Goal: Information Seeking & Learning: Learn about a topic

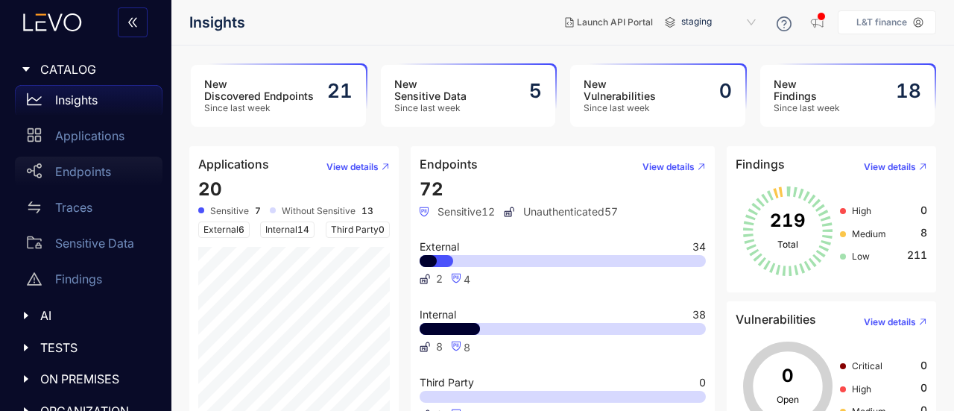
click at [96, 175] on p "Endpoints" at bounding box center [83, 171] width 56 height 13
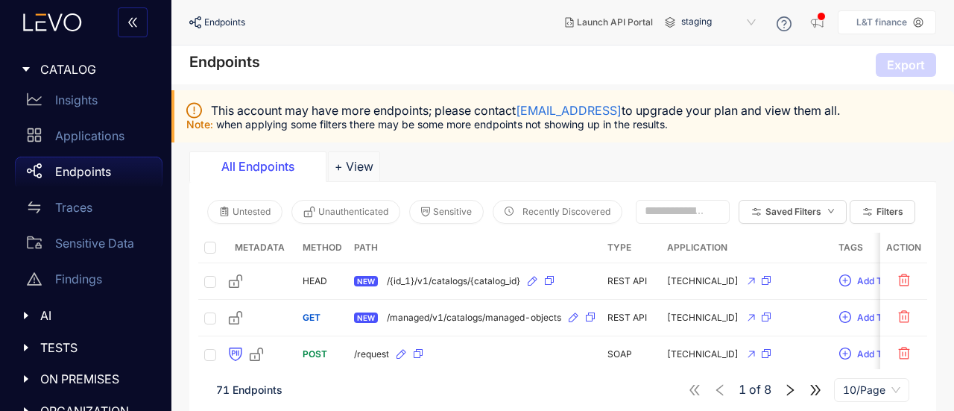
click at [863, 155] on div "All Endpoints + View" at bounding box center [562, 166] width 747 height 30
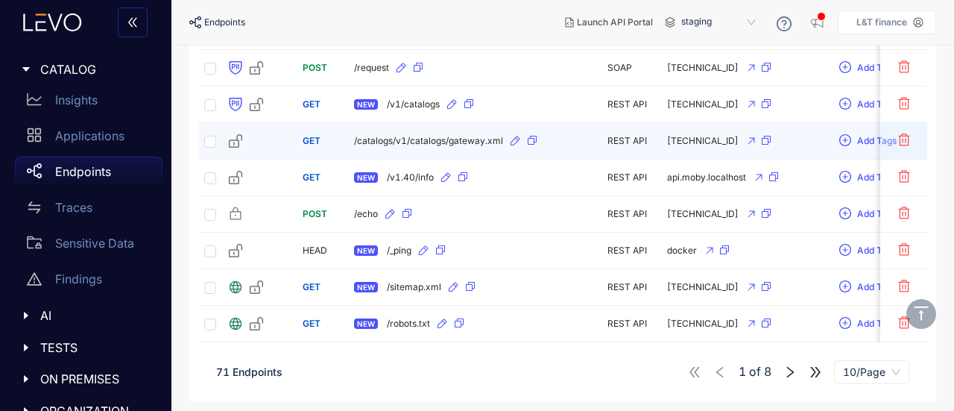
scroll to position [289, 0]
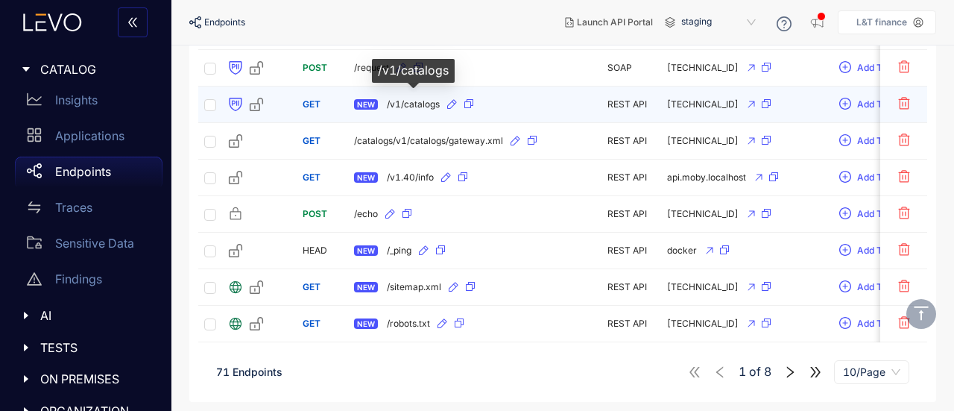
click at [416, 99] on span "/v1/catalogs" at bounding box center [413, 104] width 53 height 10
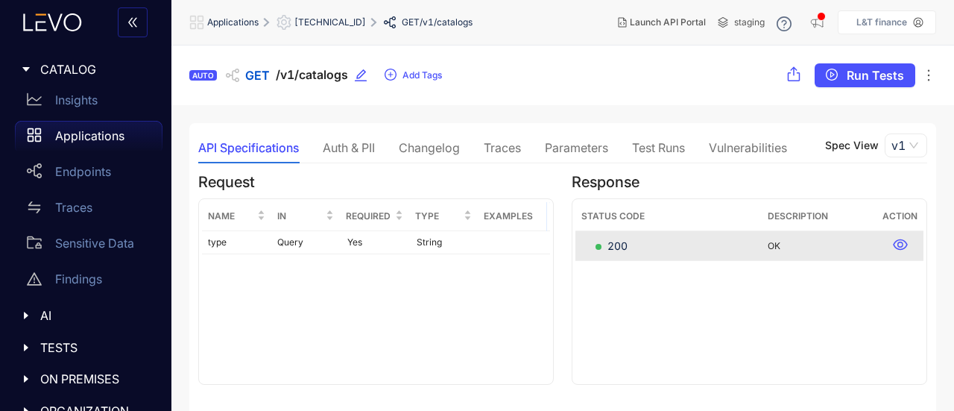
click at [367, 149] on div "Auth & PII" at bounding box center [349, 147] width 52 height 13
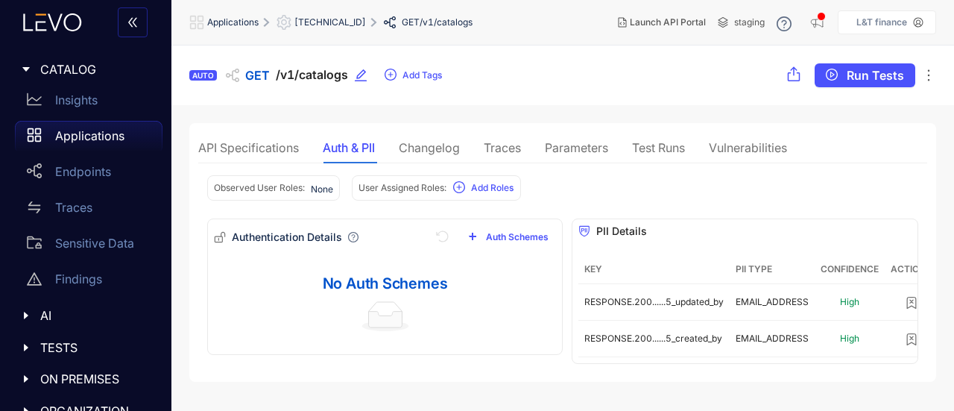
click at [438, 149] on div "Changelog" at bounding box center [429, 147] width 61 height 13
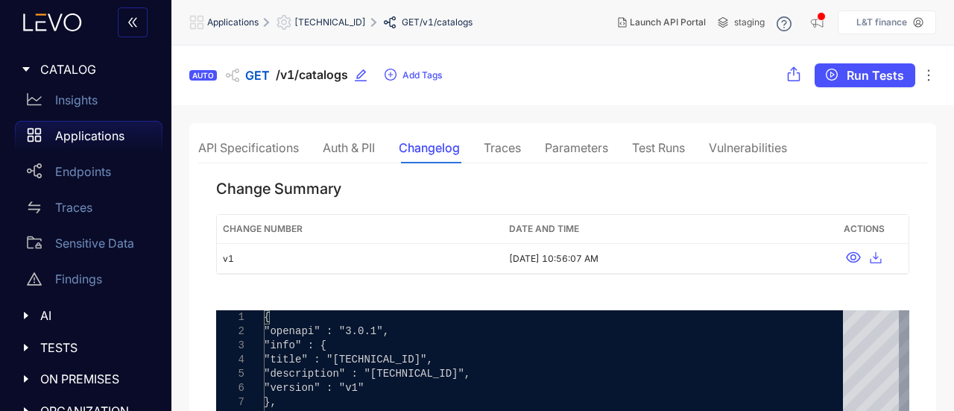
click at [504, 147] on div "Traces" at bounding box center [502, 147] width 37 height 13
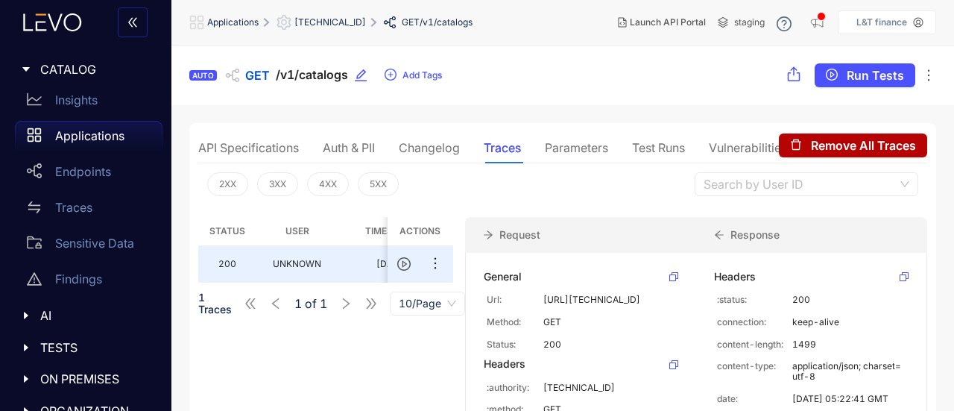
click at [570, 154] on div "Parameters" at bounding box center [576, 147] width 63 height 13
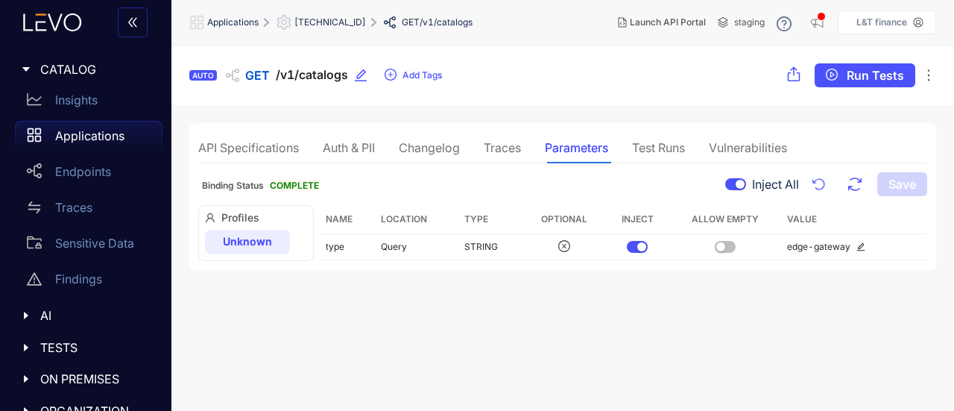
click at [736, 148] on div "Vulnerabilities" at bounding box center [748, 147] width 78 height 13
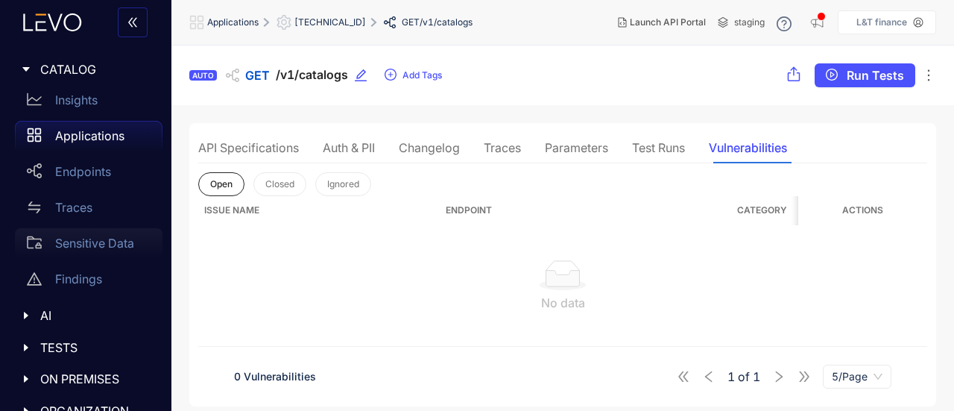
click at [119, 248] on p "Sensitive Data" at bounding box center [94, 242] width 79 height 13
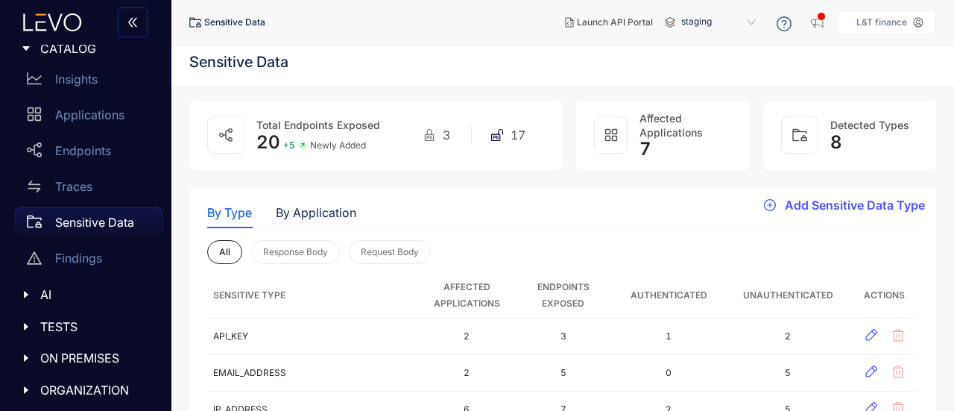
scroll to position [25, 0]
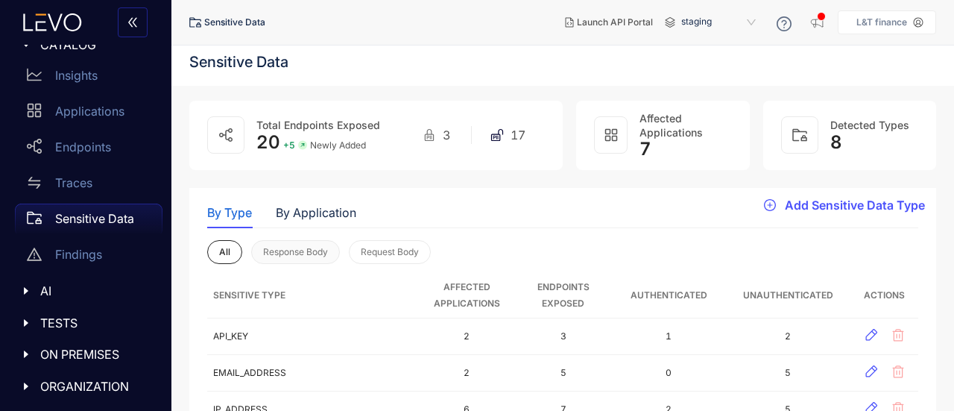
click at [280, 245] on button "Response Body" at bounding box center [295, 252] width 89 height 24
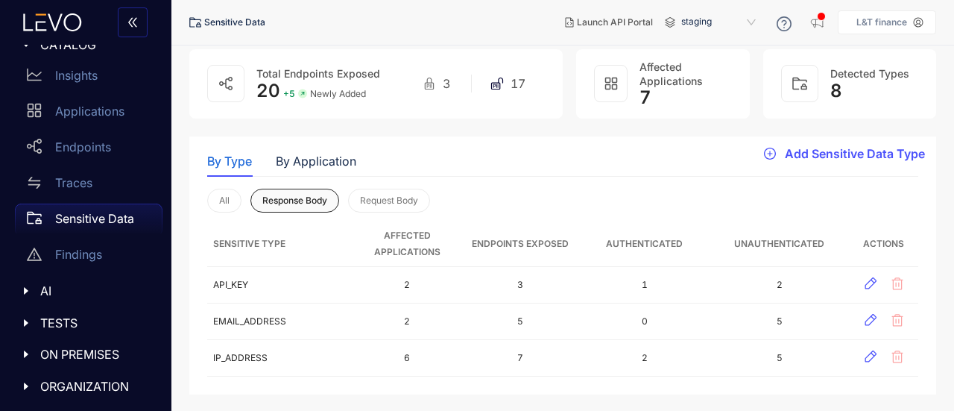
scroll to position [53, 0]
click at [89, 158] on div "Endpoints" at bounding box center [89, 147] width 148 height 30
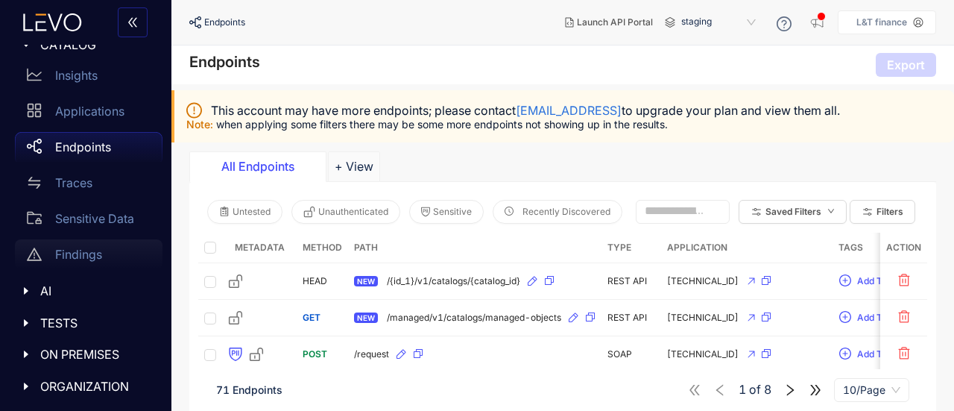
click at [85, 253] on p "Findings" at bounding box center [78, 254] width 47 height 13
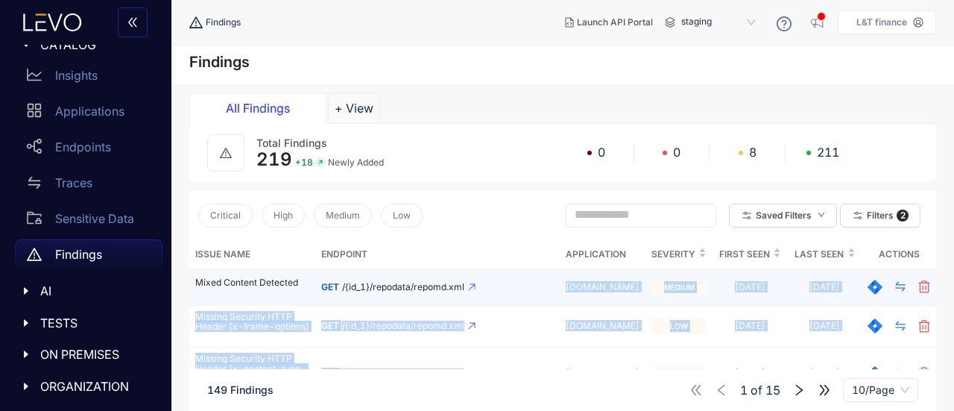
drag, startPoint x: 490, startPoint y: 347, endPoint x: 489, endPoint y: 295, distance: 51.4
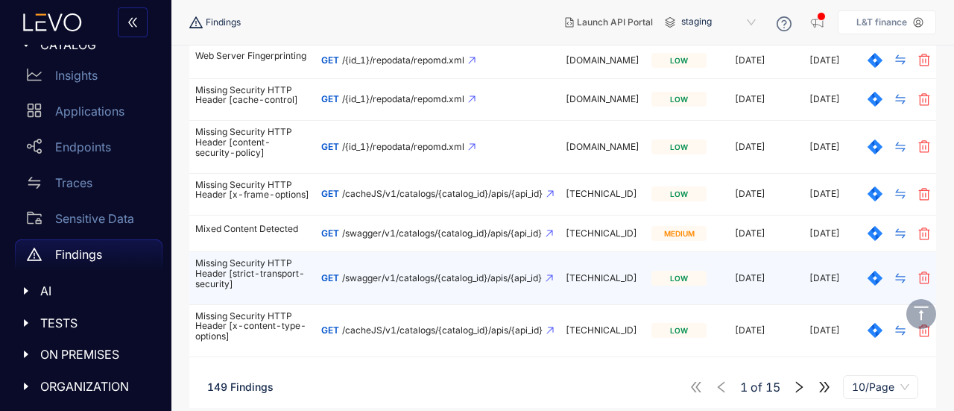
scroll to position [364, 0]
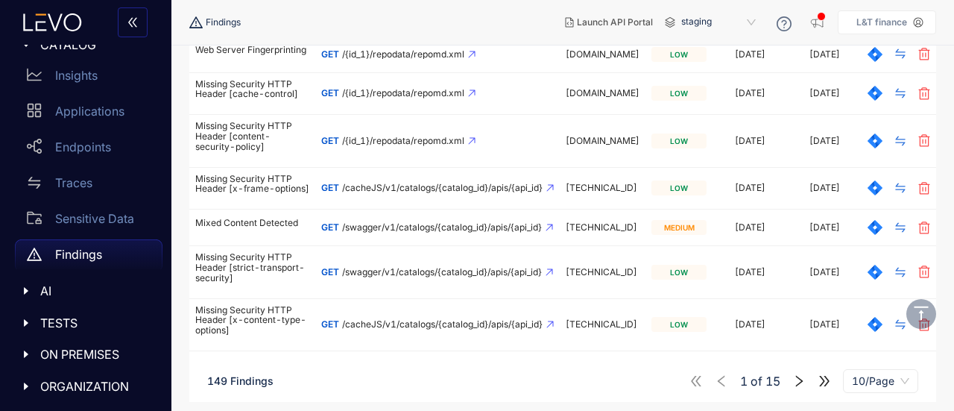
click at [802, 384] on icon "right" at bounding box center [798, 380] width 13 height 13
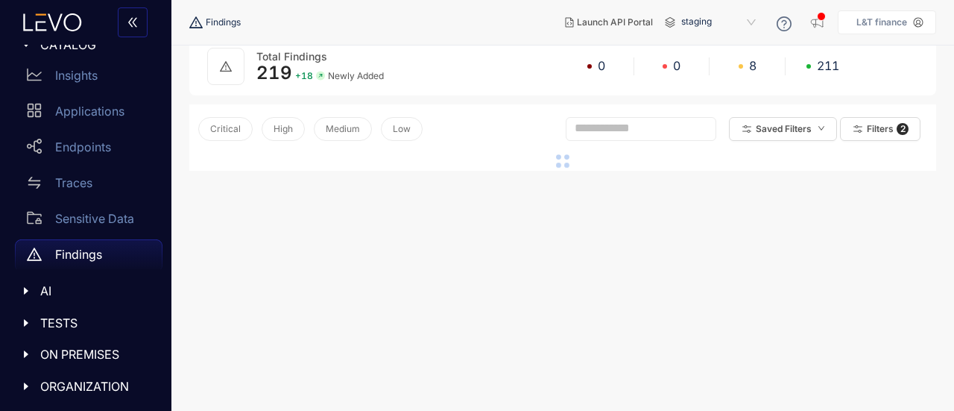
scroll to position [364, 0]
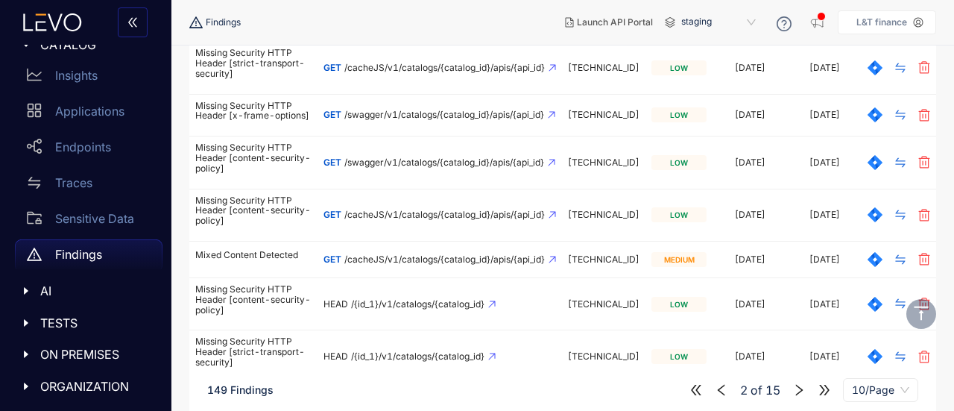
click at [802, 384] on icon "right" at bounding box center [798, 389] width 13 height 13
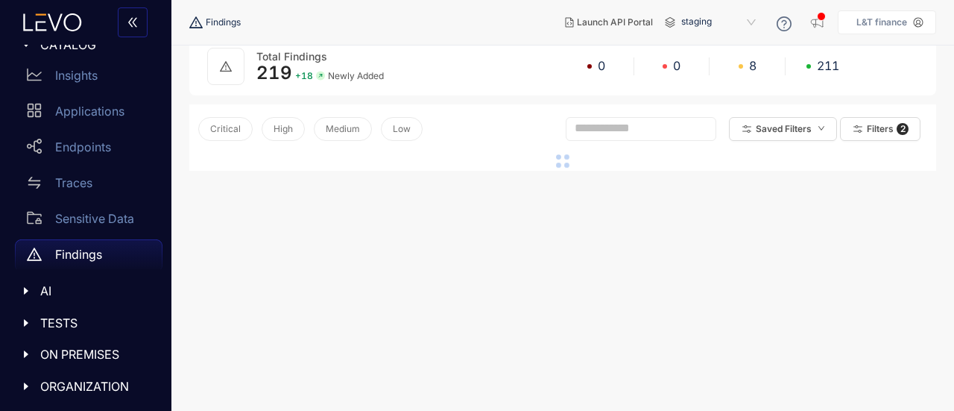
scroll to position [334, 0]
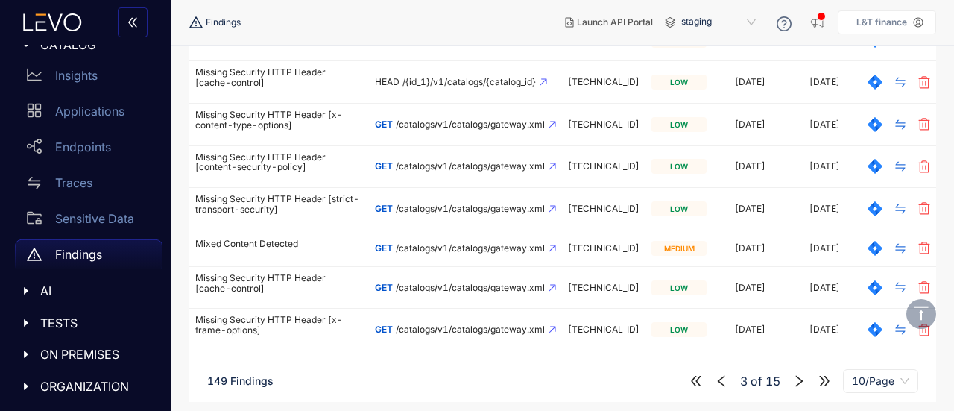
click at [802, 384] on icon "right" at bounding box center [798, 380] width 13 height 13
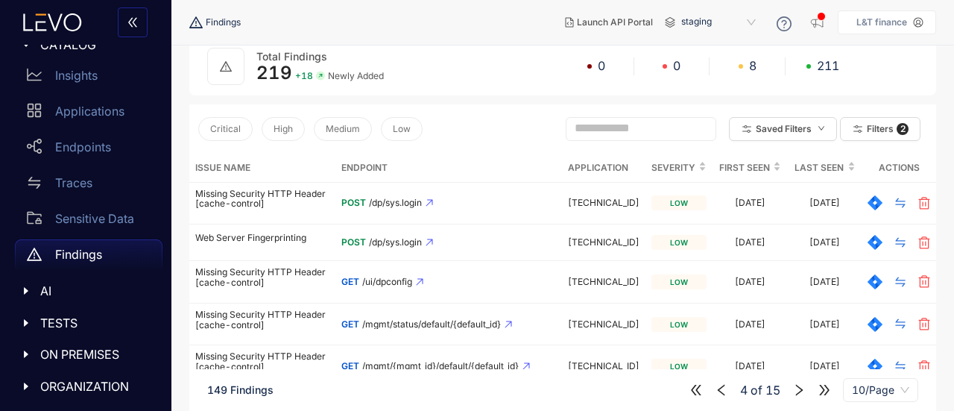
scroll to position [328, 0]
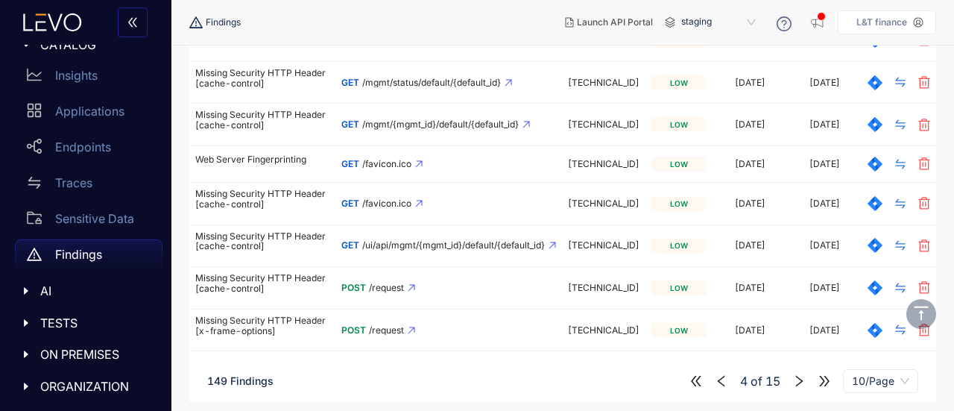
click at [802, 384] on icon "right" at bounding box center [798, 380] width 13 height 13
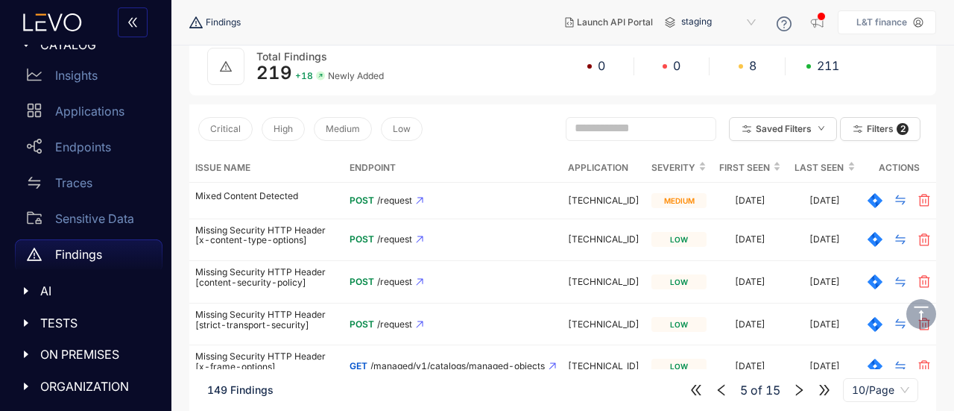
scroll to position [328, 0]
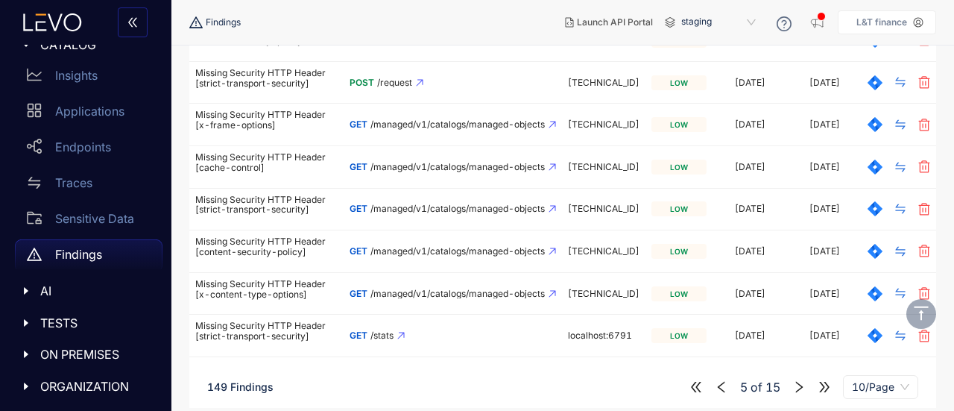
click at [802, 384] on icon "right" at bounding box center [798, 386] width 13 height 13
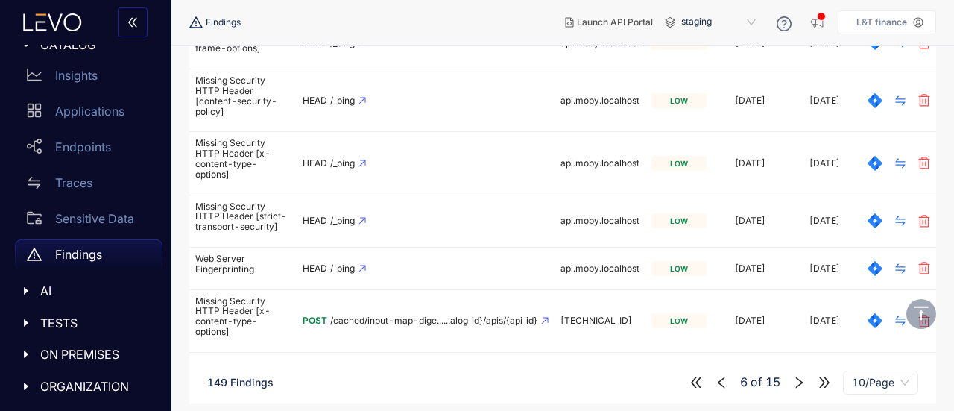
scroll to position [483, 0]
click at [802, 384] on icon "right" at bounding box center [798, 381] width 13 height 13
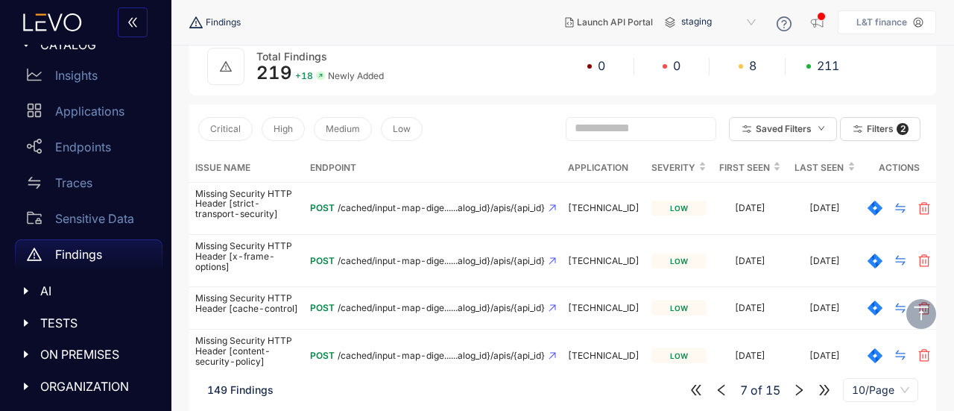
scroll to position [412, 0]
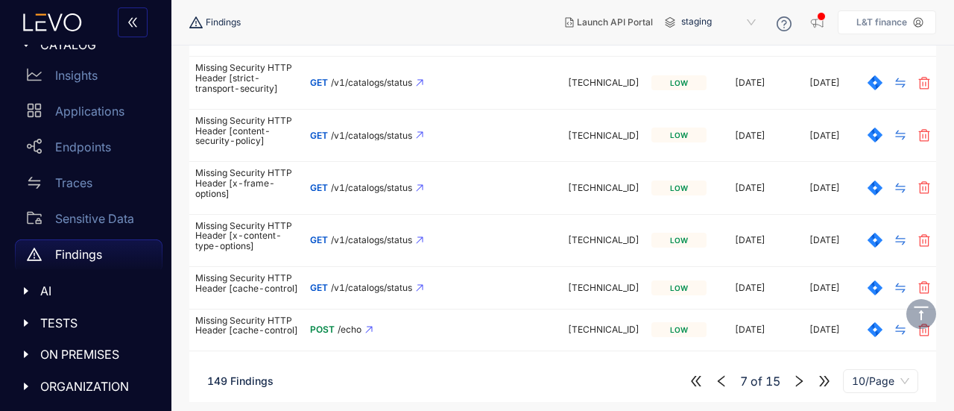
click at [802, 384] on icon "right" at bounding box center [798, 380] width 13 height 13
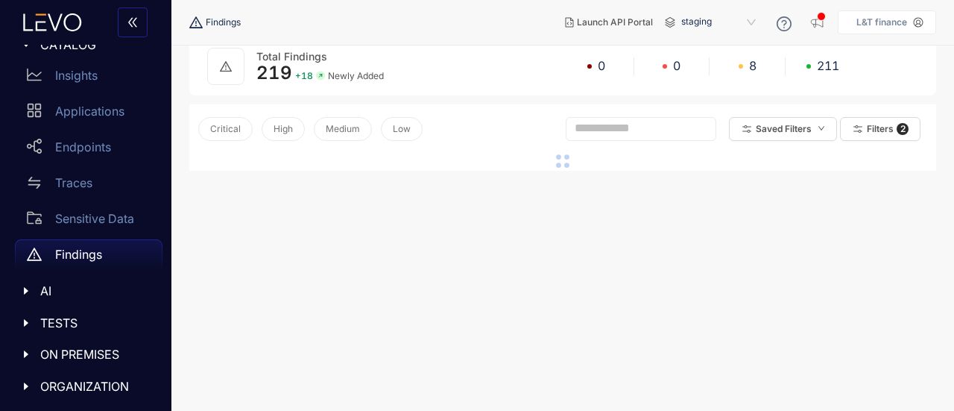
scroll to position [322, 0]
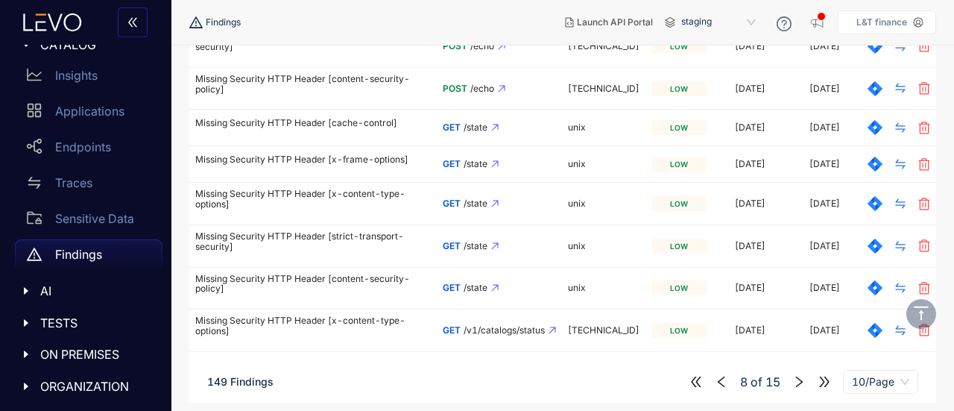
click at [802, 384] on icon "right" at bounding box center [798, 381] width 13 height 13
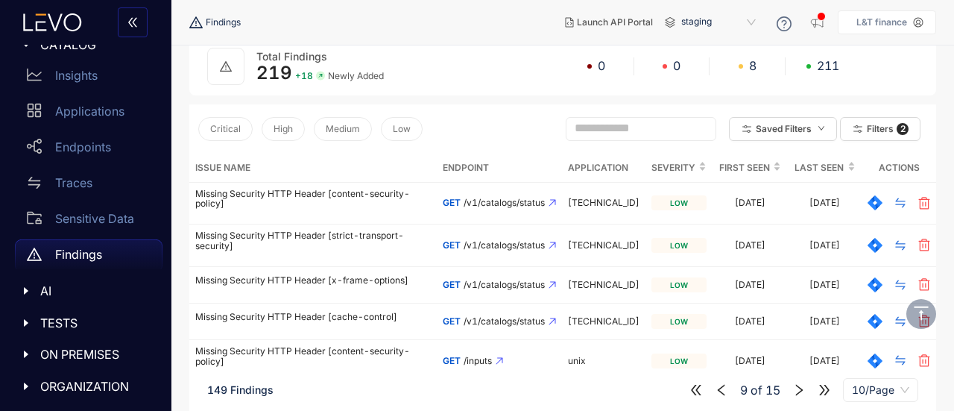
scroll to position [322, 0]
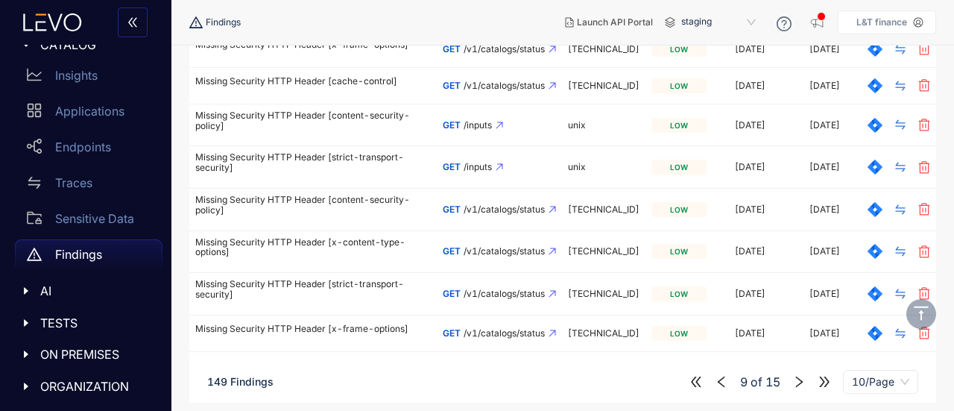
click at [802, 384] on icon "right" at bounding box center [798, 381] width 13 height 13
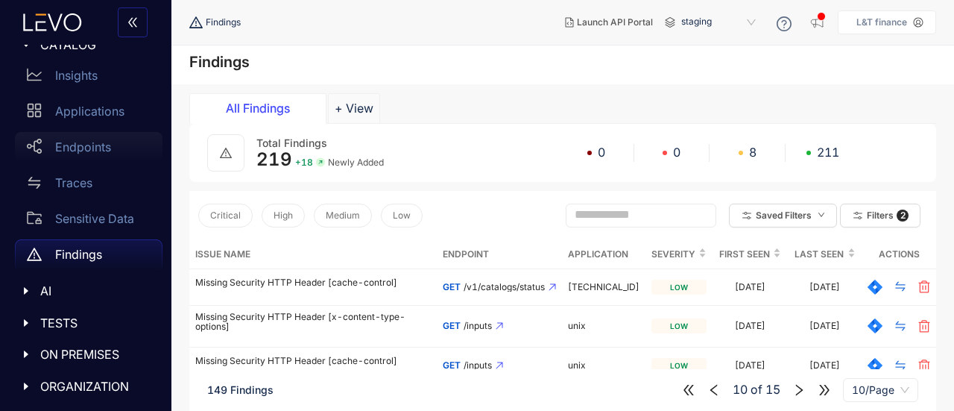
click at [88, 142] on p "Endpoints" at bounding box center [83, 146] width 56 height 13
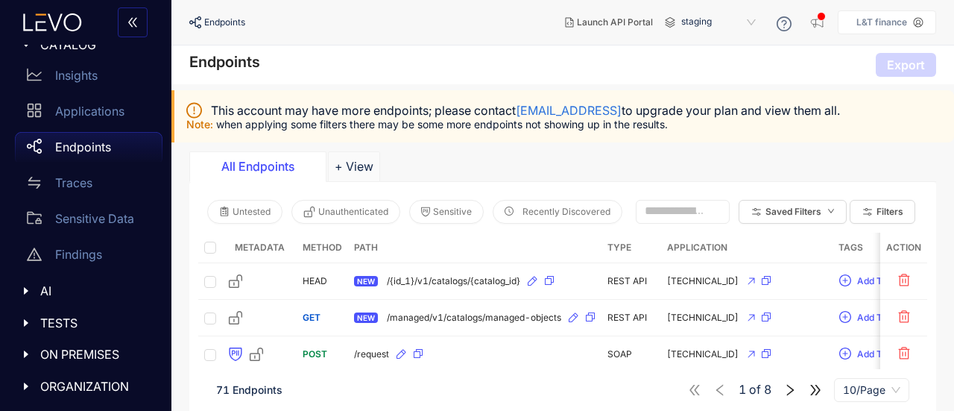
click at [792, 392] on icon "right" at bounding box center [790, 389] width 13 height 13
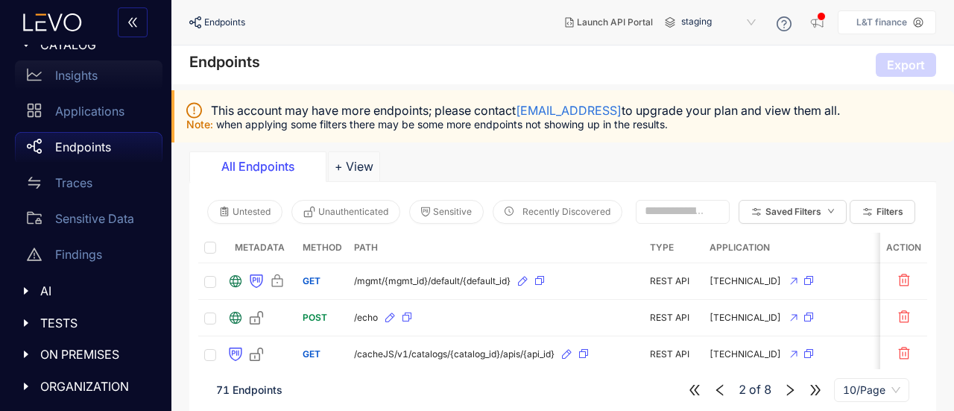
click at [86, 79] on p "Insights" at bounding box center [76, 75] width 42 height 13
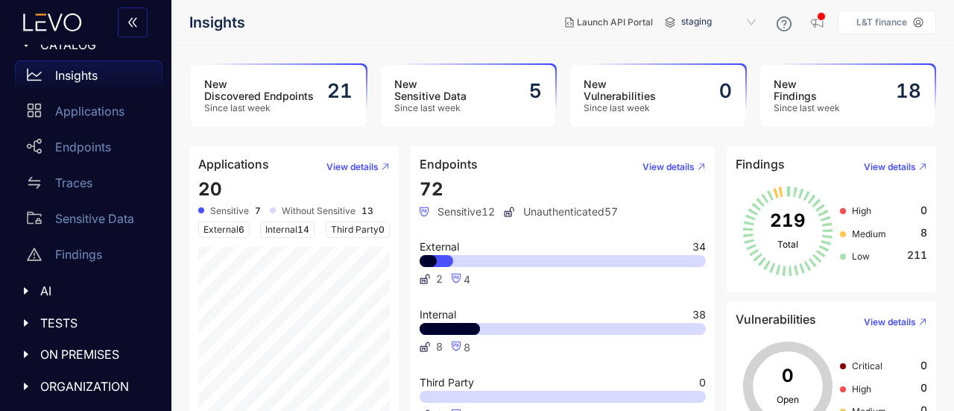
click at [299, 234] on span "14" at bounding box center [303, 229] width 12 height 11
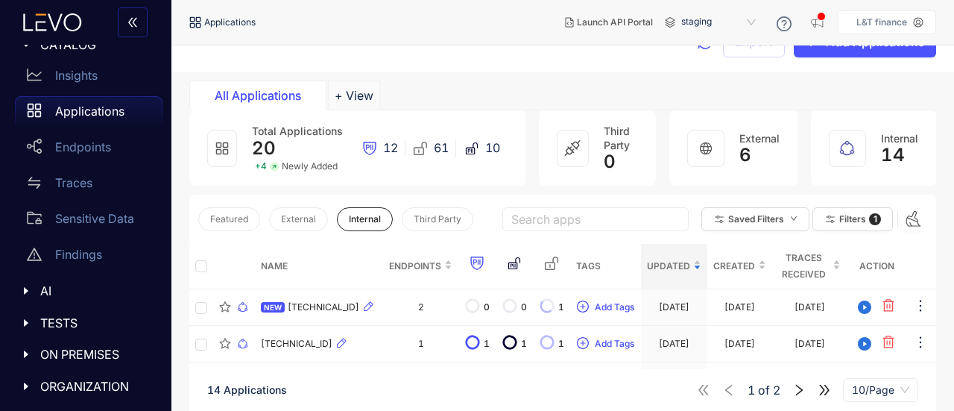
scroll to position [30, 0]
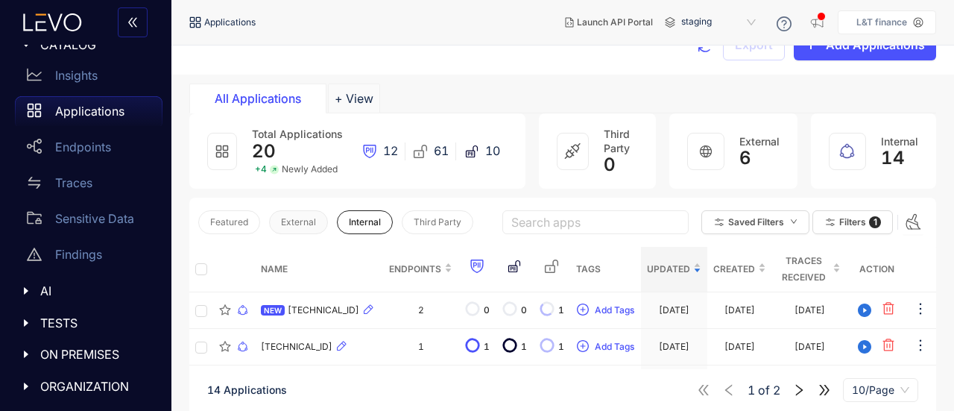
click at [306, 226] on span "External" at bounding box center [298, 222] width 35 height 10
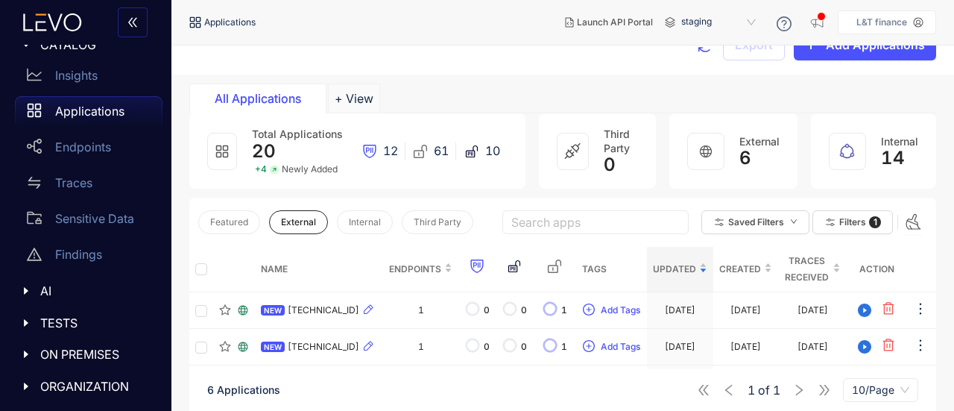
click at [862, 154] on div at bounding box center [847, 151] width 37 height 37
click at [848, 151] on icon at bounding box center [848, 151] width 18 height 18
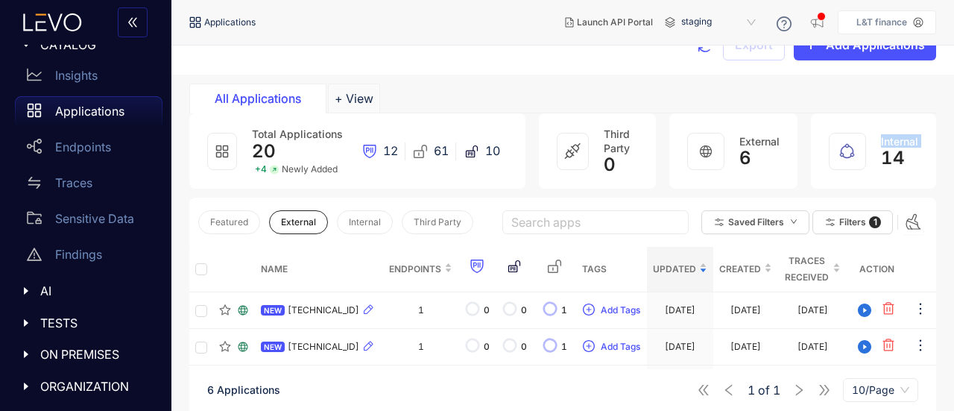
click at [848, 151] on icon at bounding box center [848, 151] width 18 height 18
